Goal: Transaction & Acquisition: Subscribe to service/newsletter

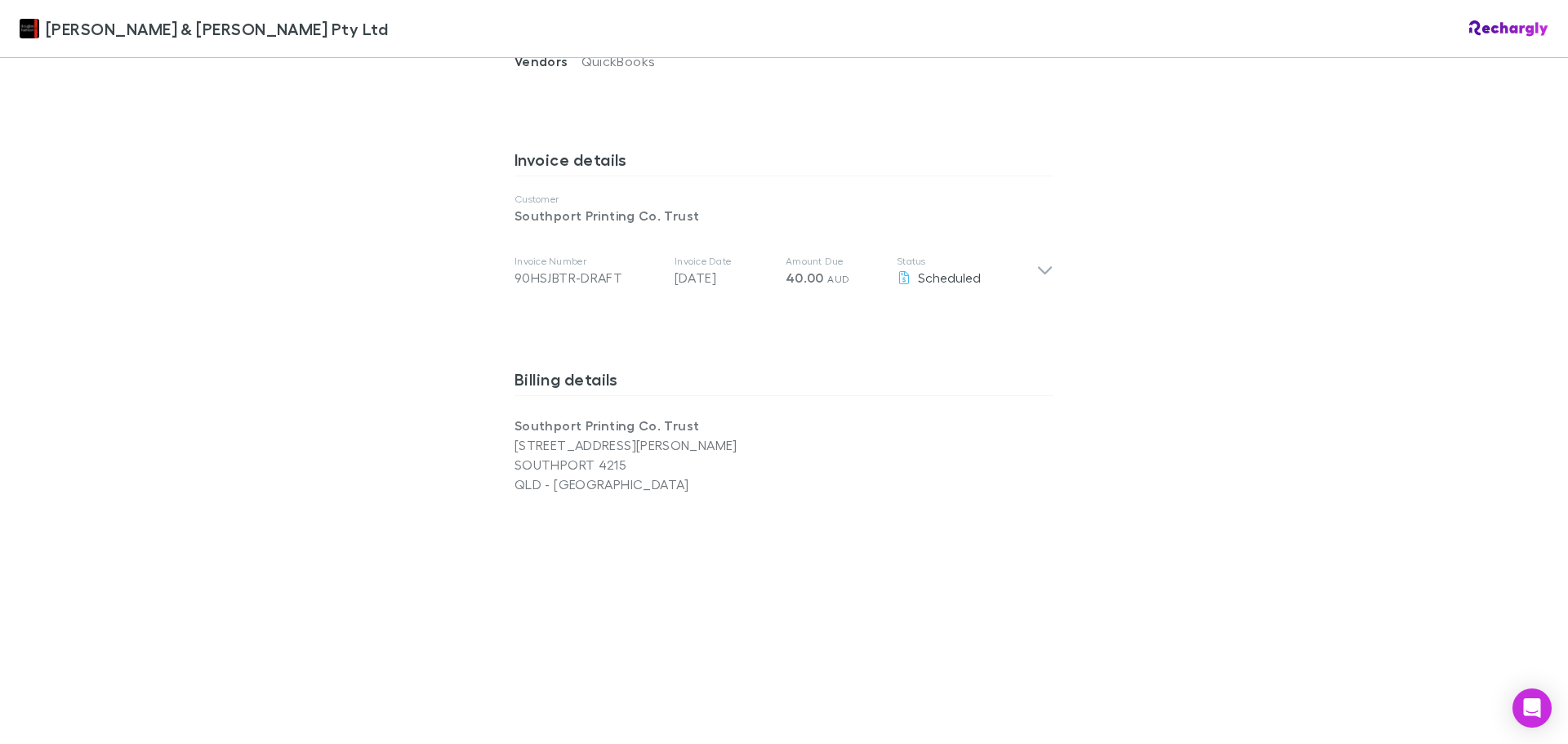
scroll to position [735, 0]
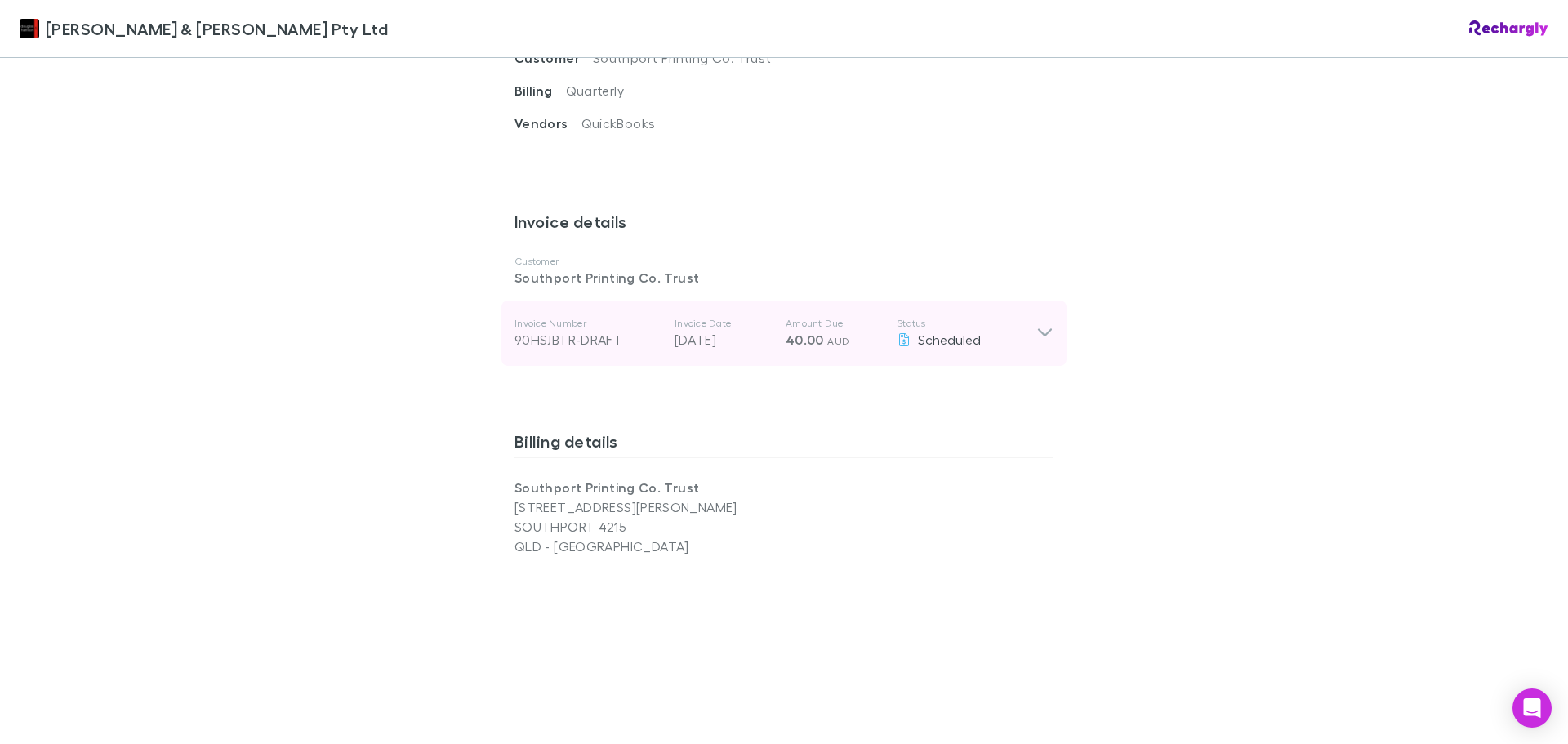
click at [1037, 324] on icon at bounding box center [1045, 333] width 18 height 19
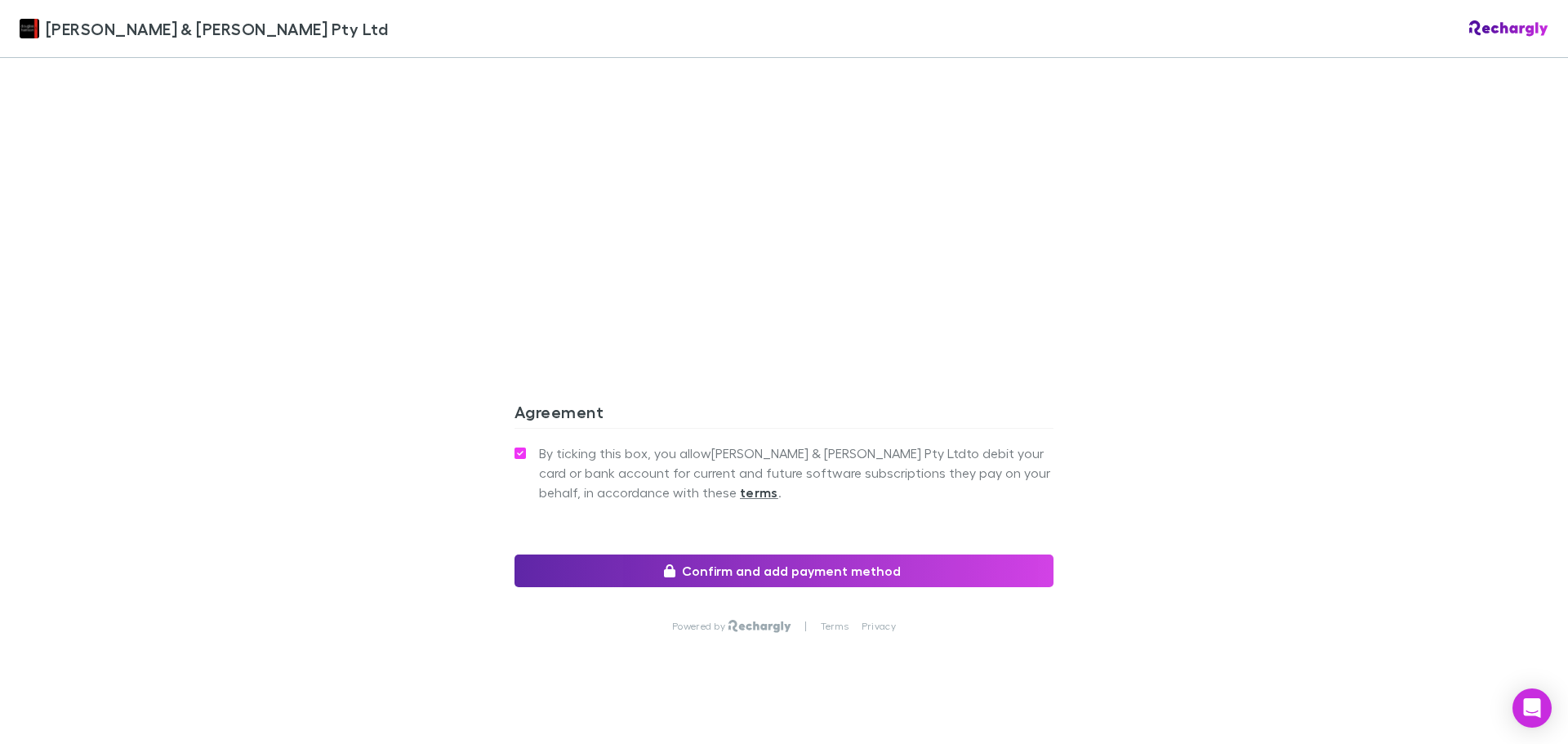
scroll to position [1649, 0]
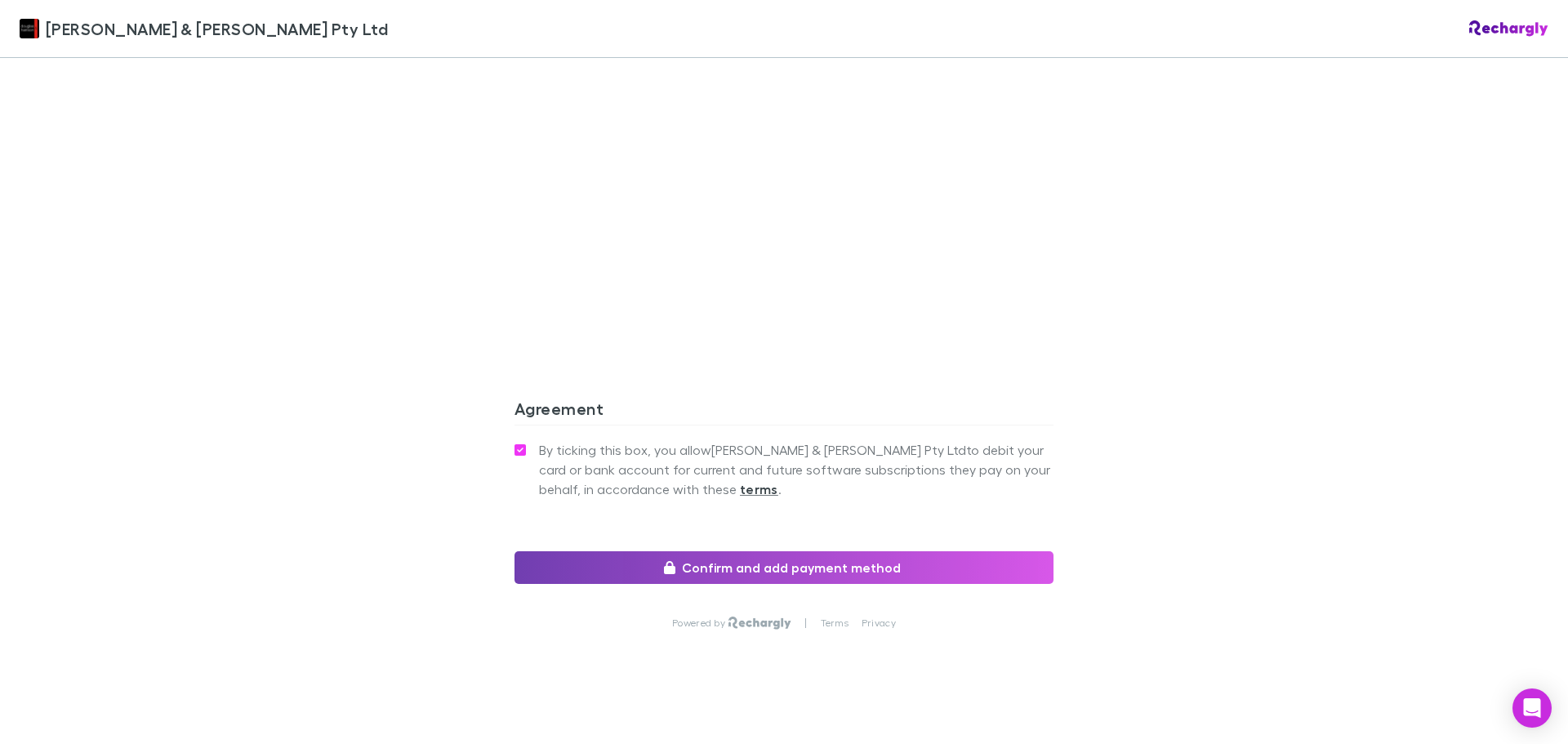
click at [739, 558] on button "Confirm and add payment method" at bounding box center [784, 567] width 539 height 32
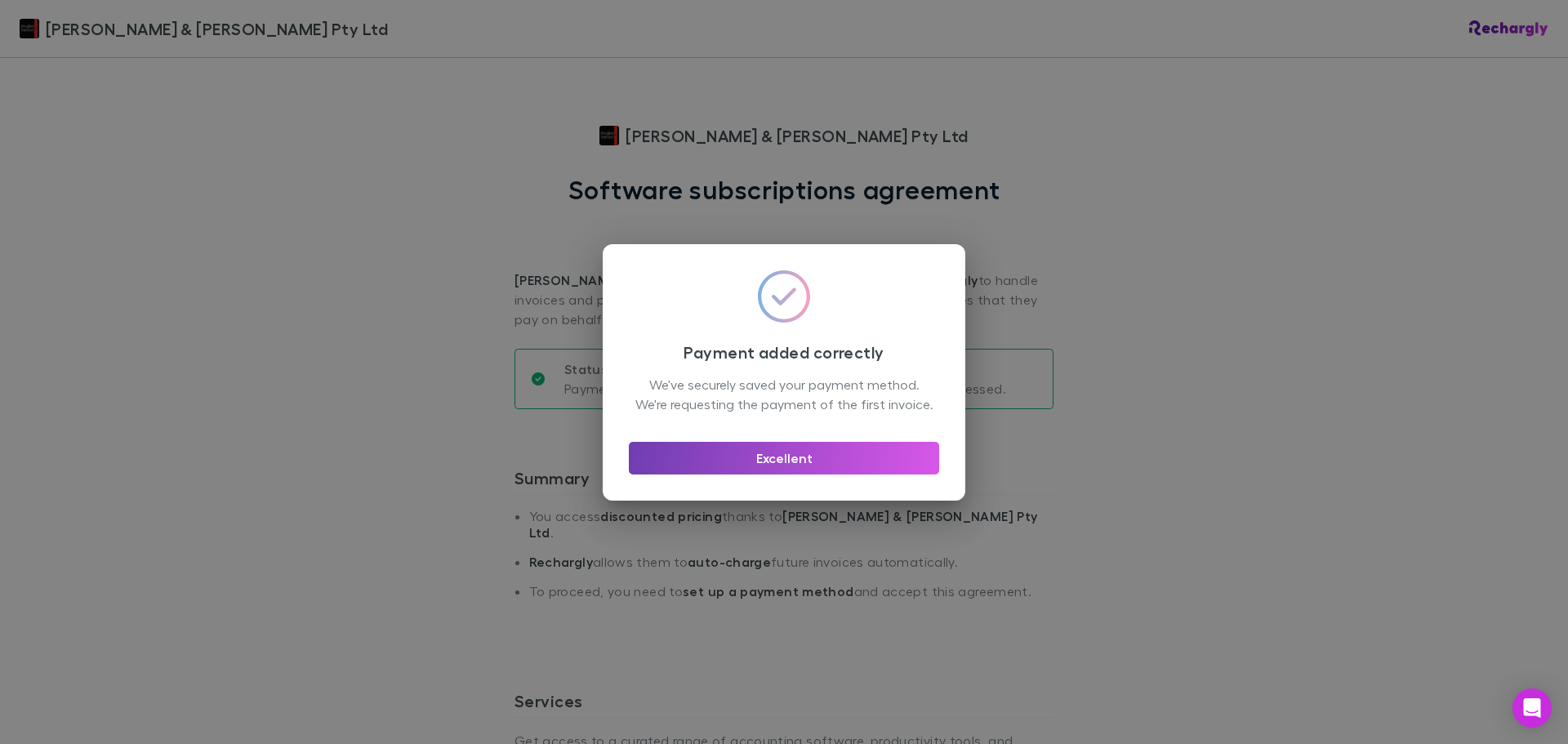
click at [742, 463] on button "Excellent" at bounding box center [784, 457] width 311 height 32
